Goal: Information Seeking & Learning: Learn about a topic

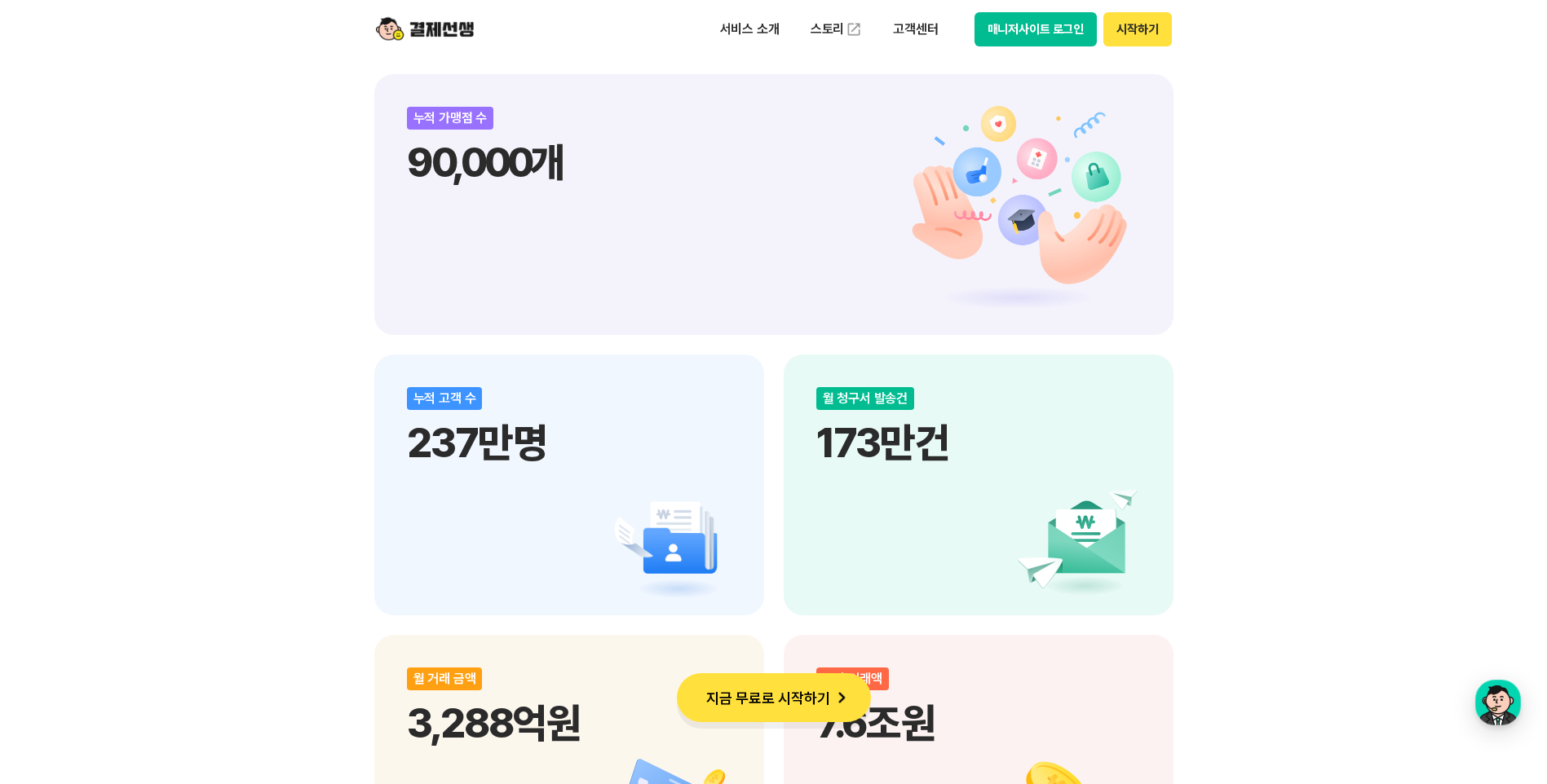
scroll to position [1711, 0]
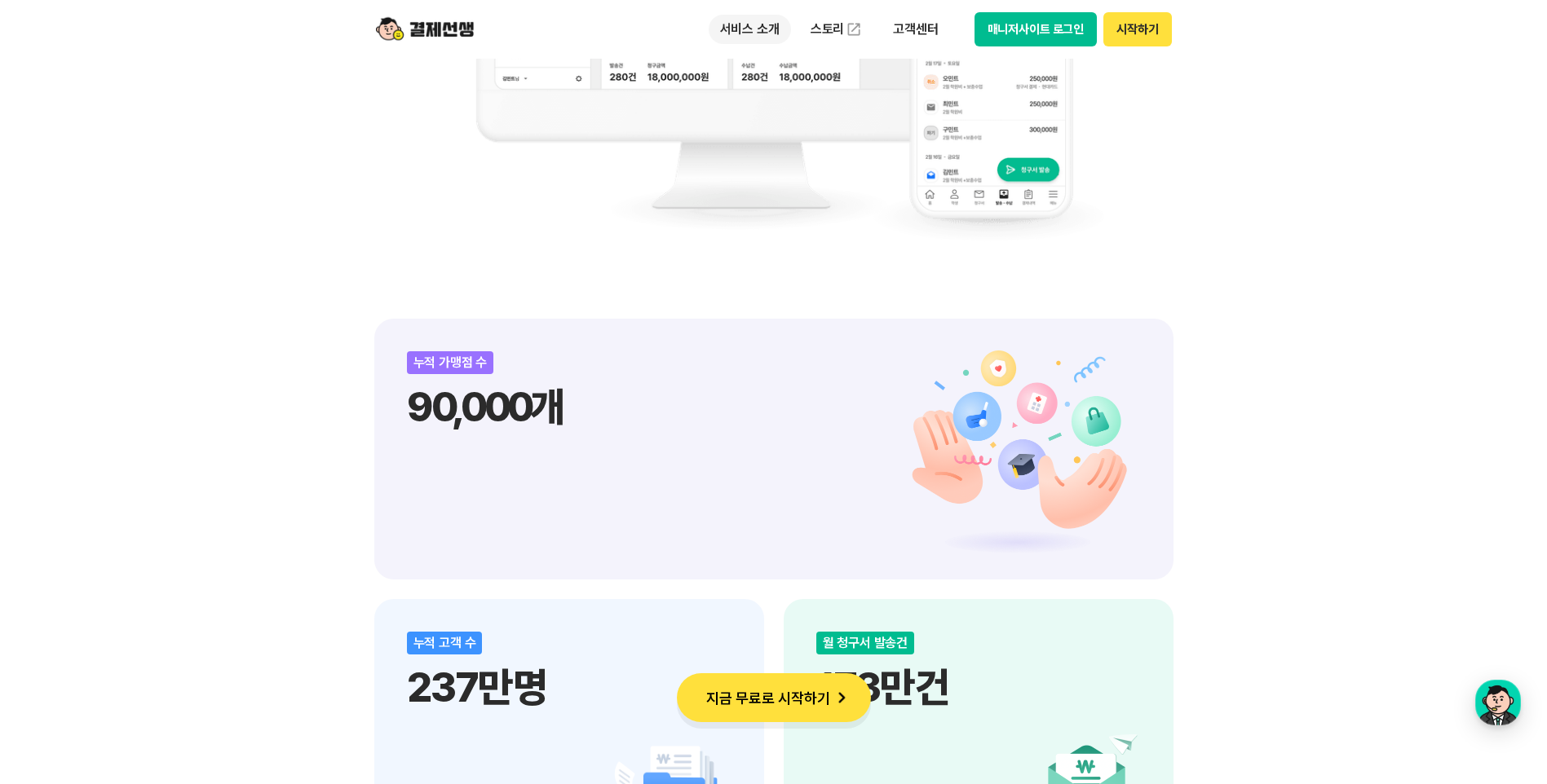
click at [761, 22] on p "서비스 소개" at bounding box center [750, 29] width 83 height 29
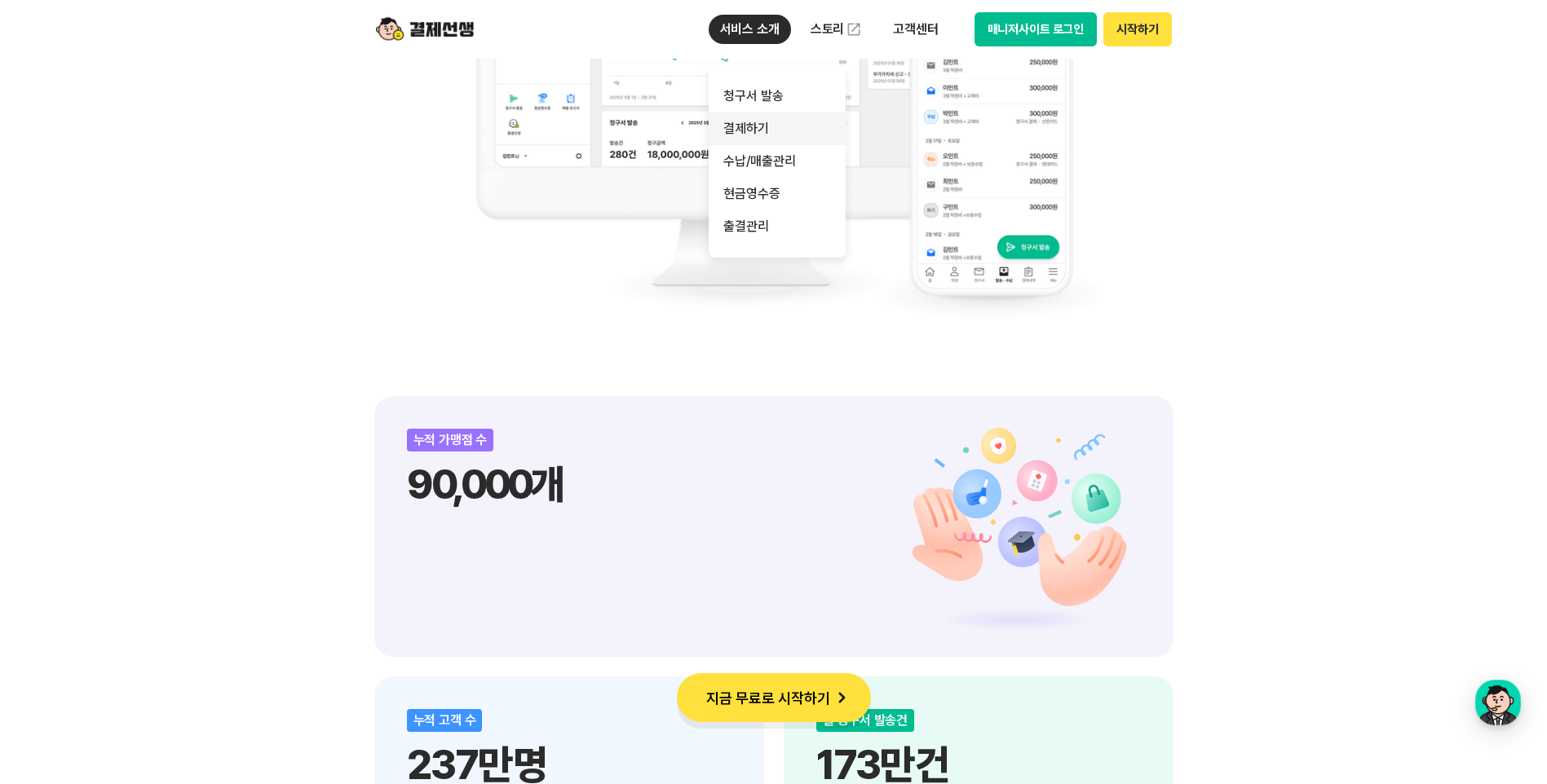
scroll to position [1548, 0]
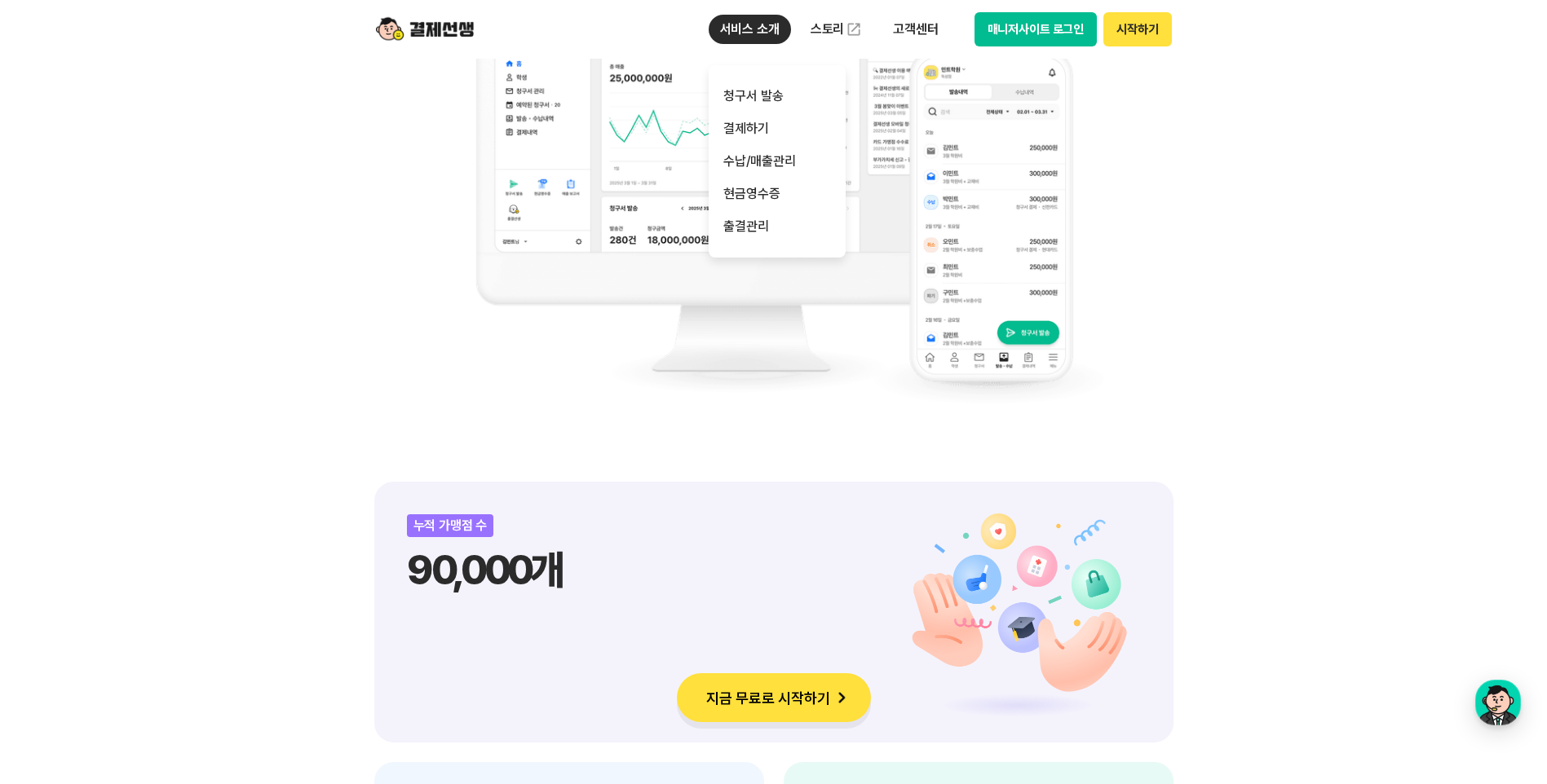
click at [772, 30] on p "서비스 소개" at bounding box center [750, 29] width 83 height 29
click at [756, 101] on link "청구서 발송" at bounding box center [776, 96] width 137 height 33
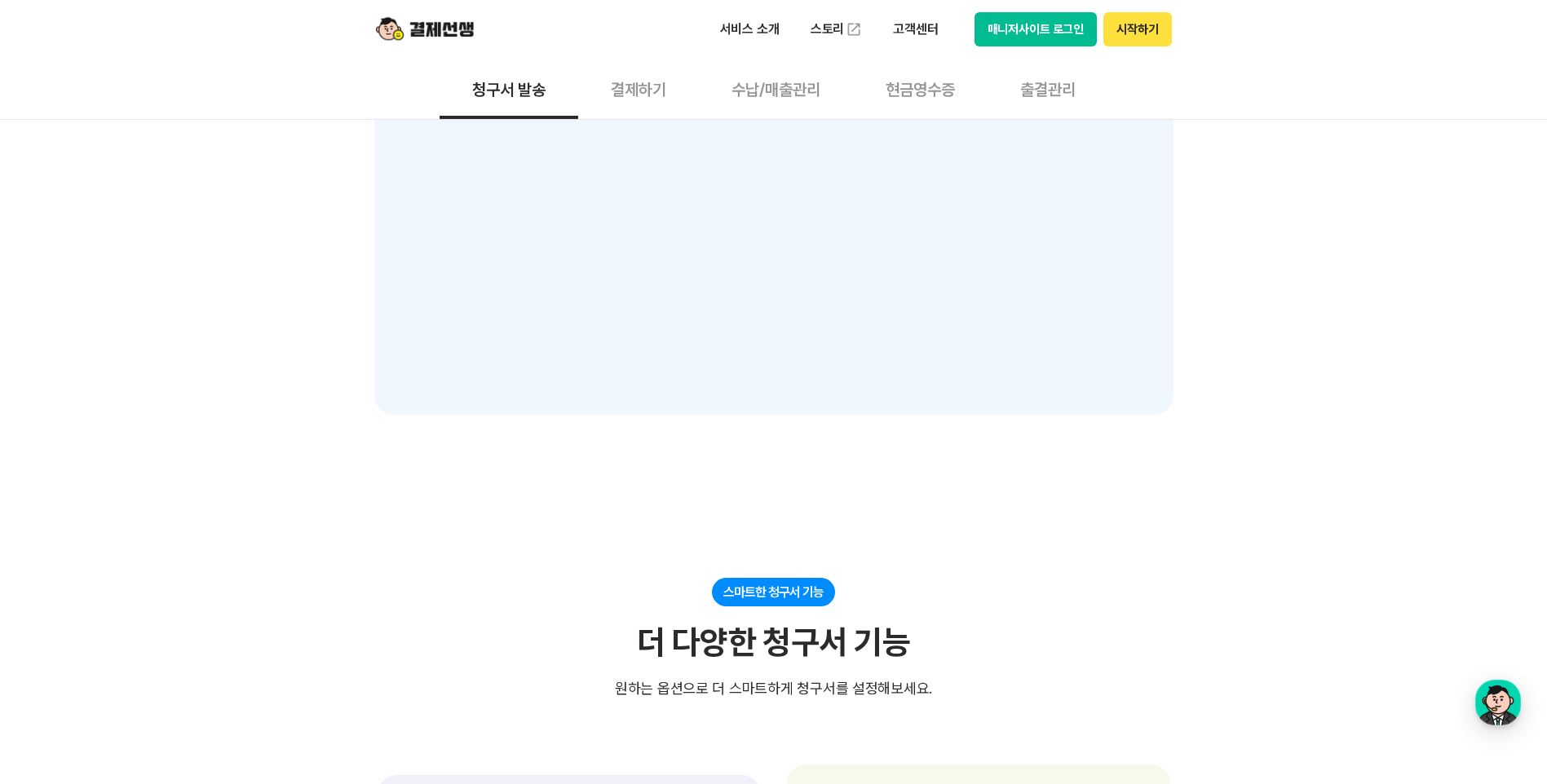
scroll to position [1956, 0]
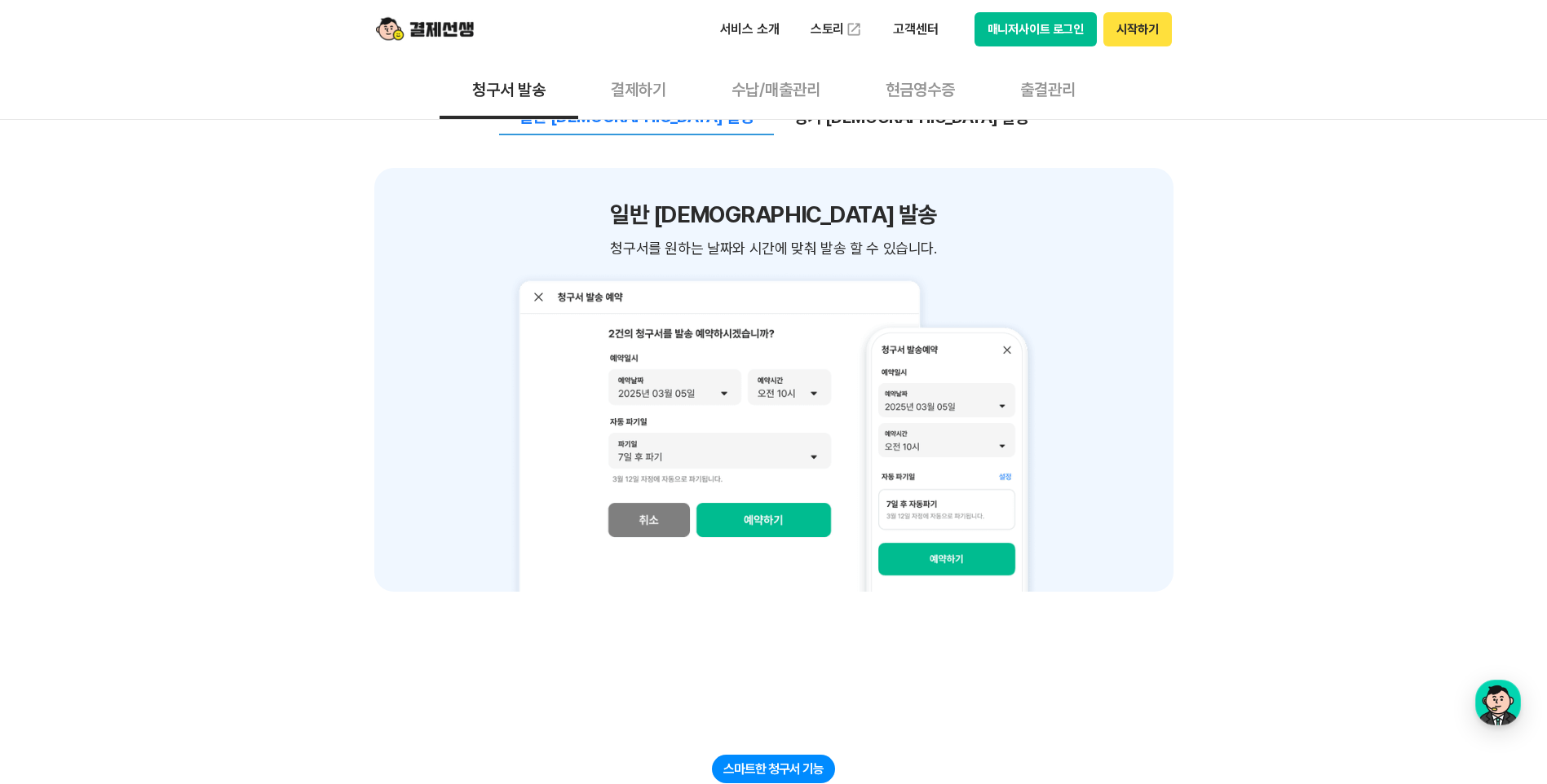
click at [616, 92] on button "결제하기" at bounding box center [638, 89] width 121 height 61
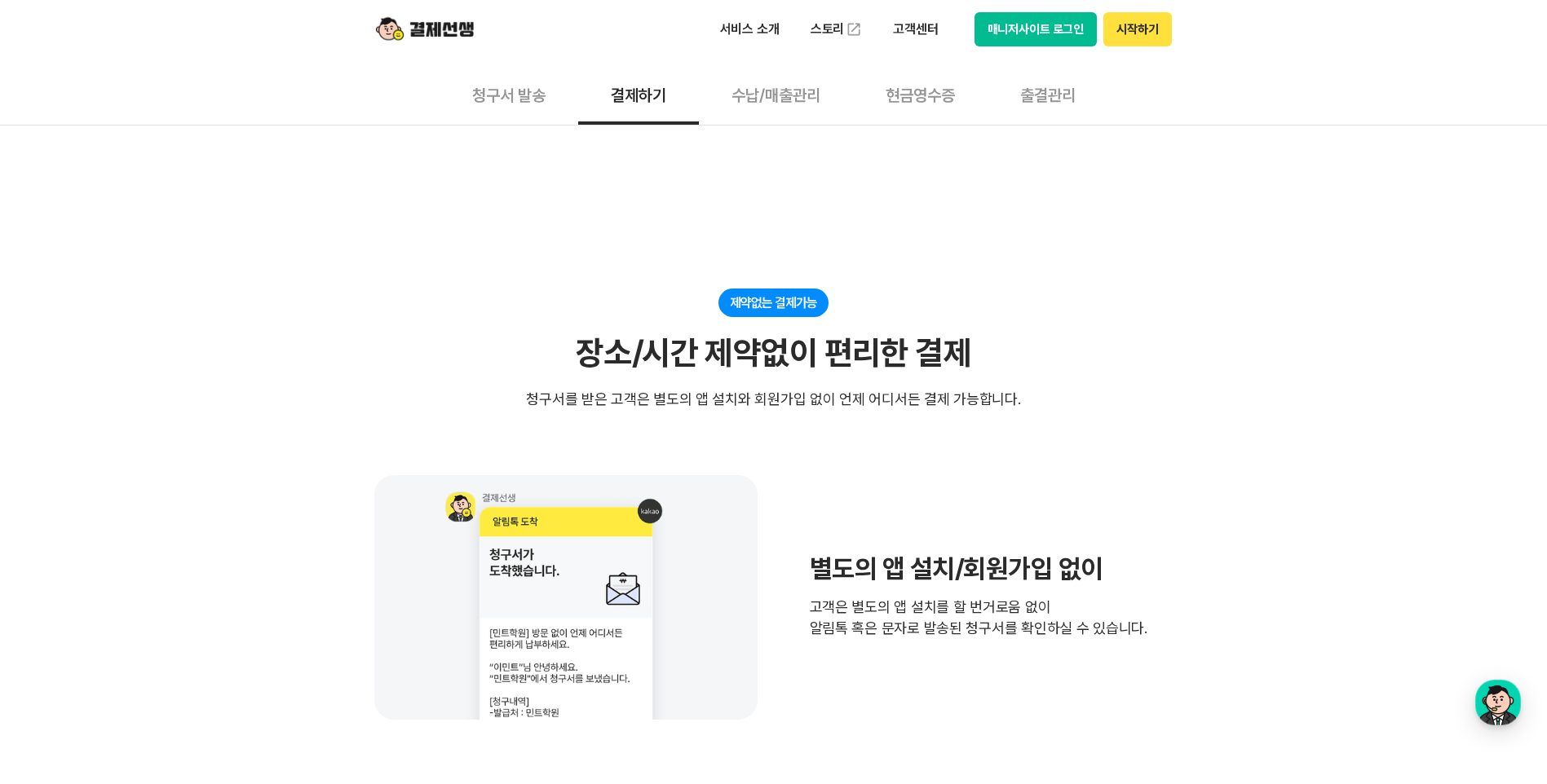
scroll to position [163, 0]
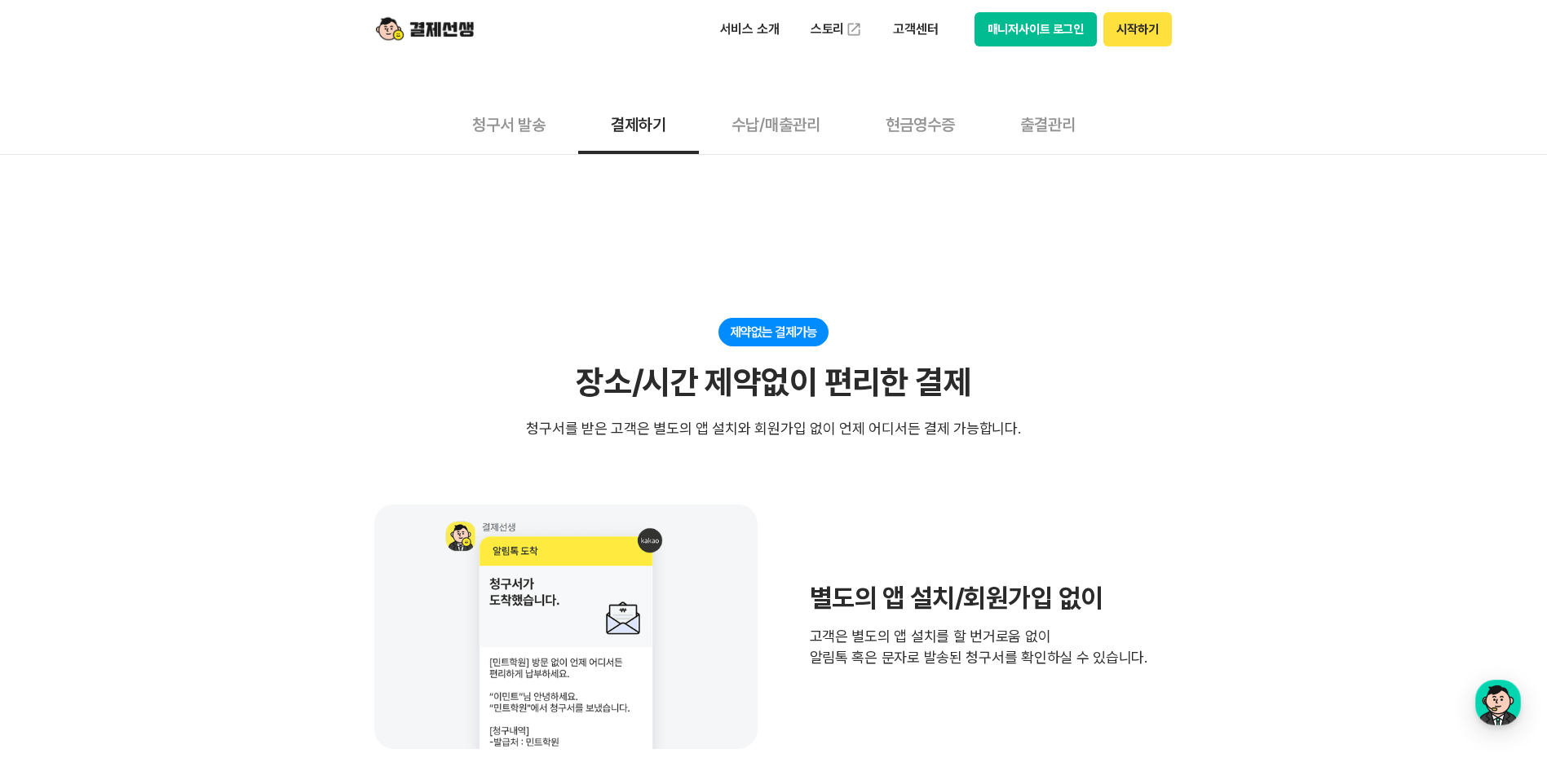
click at [772, 128] on button "수납/매출관리" at bounding box center [775, 124] width 155 height 61
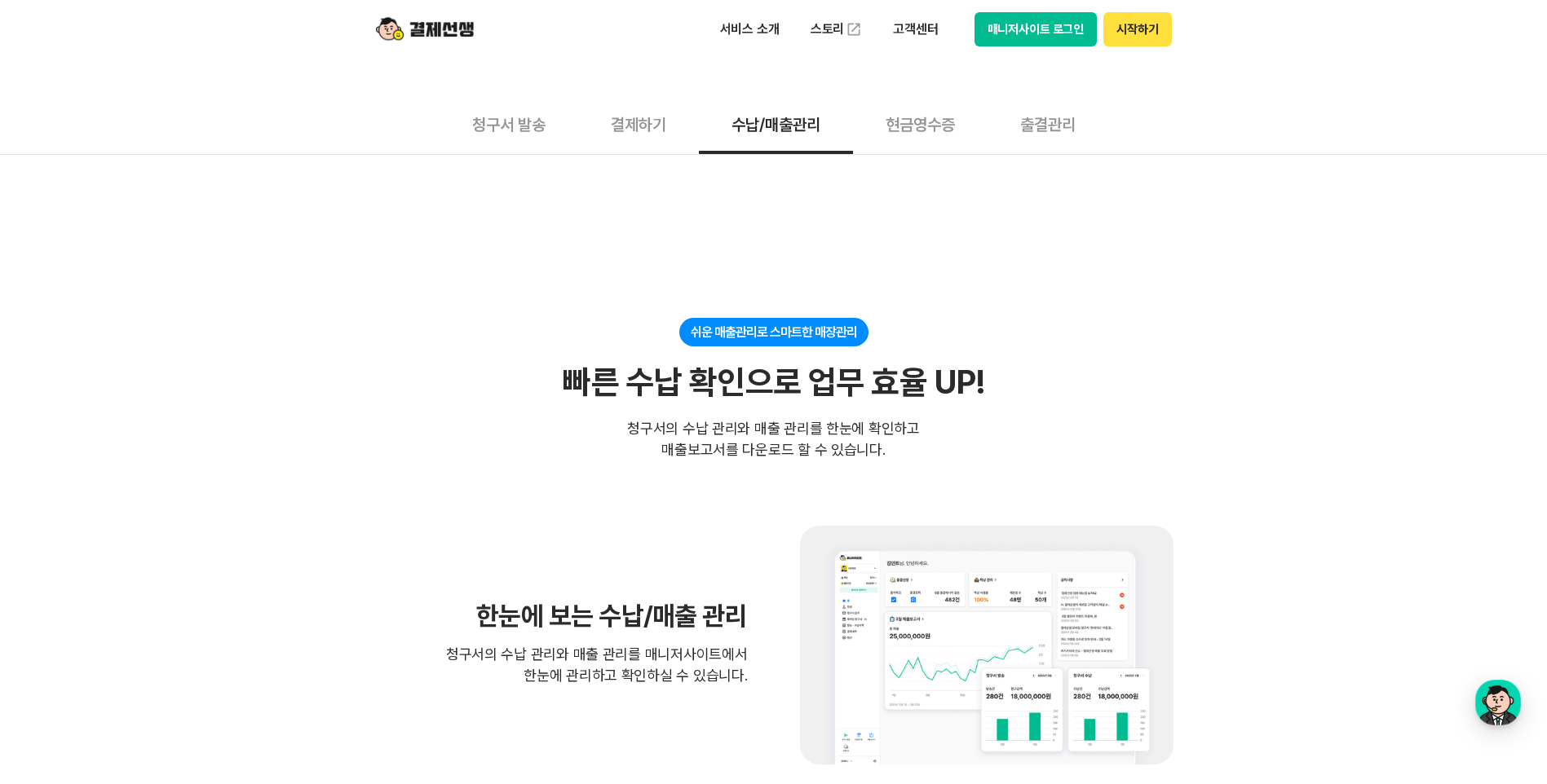
click at [928, 133] on button "현금영수증" at bounding box center [920, 124] width 135 height 61
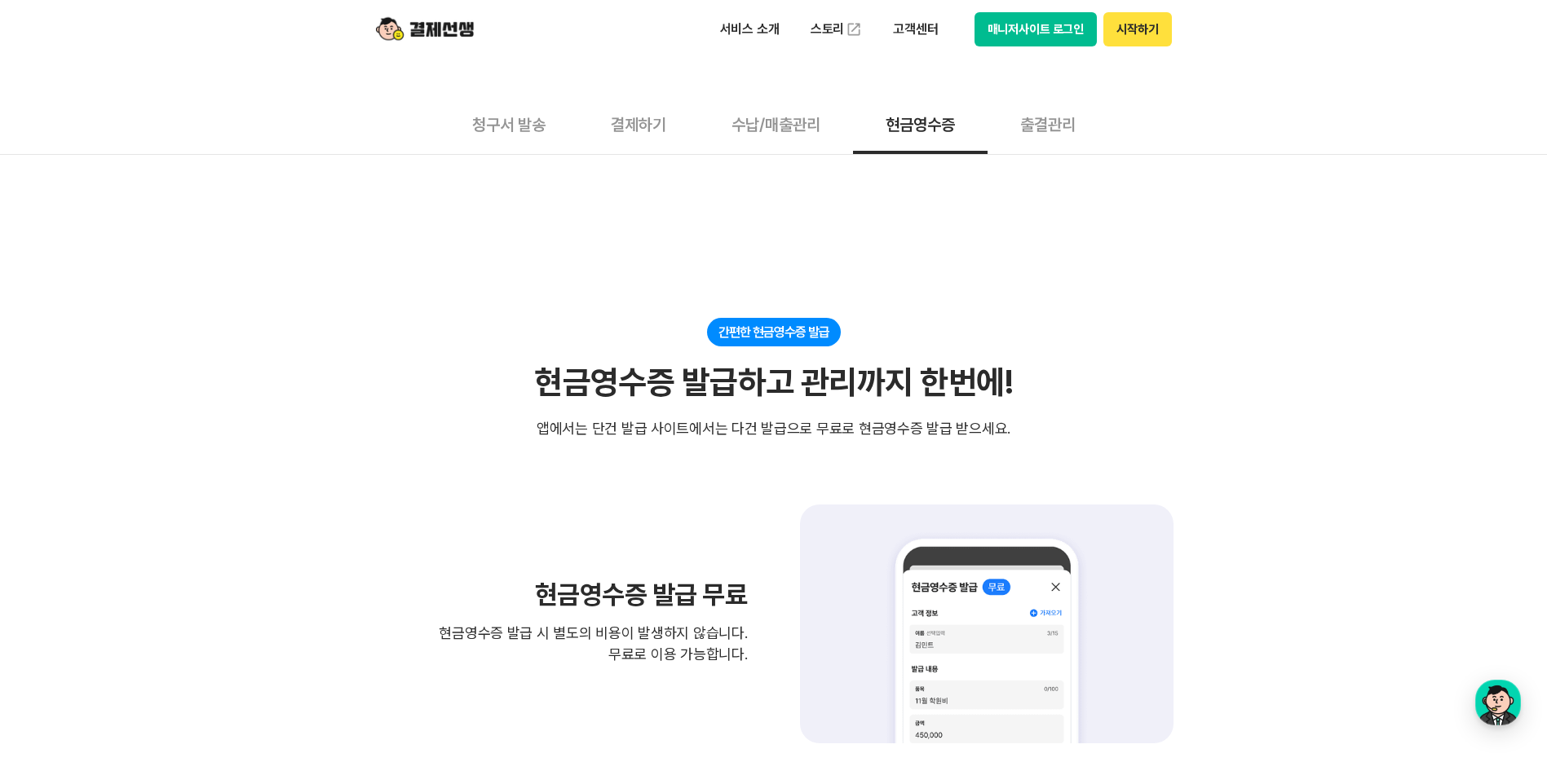
click at [500, 134] on button "청구서 발송" at bounding box center [508, 124] width 139 height 61
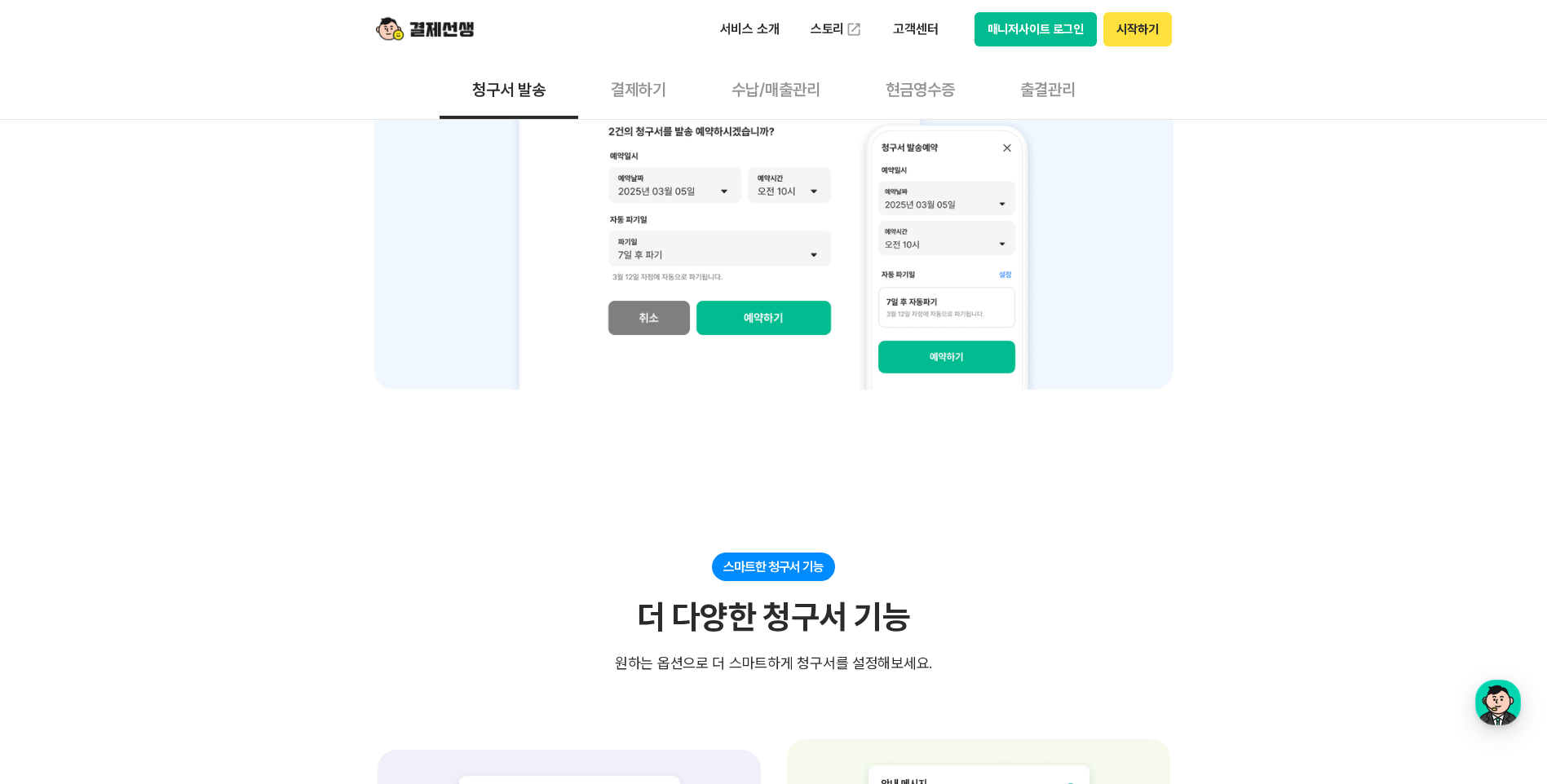
scroll to position [2282, 0]
